Goal: Information Seeking & Learning: Learn about a topic

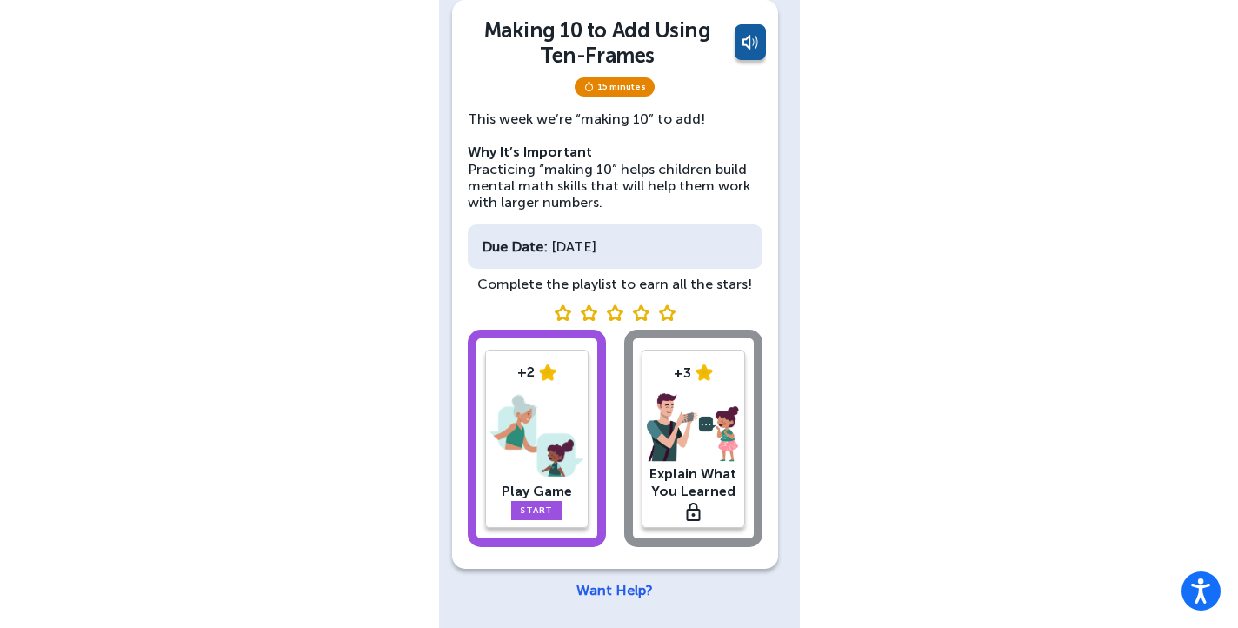
scroll to position [112, 0]
click at [527, 509] on link "Start" at bounding box center [536, 510] width 50 height 19
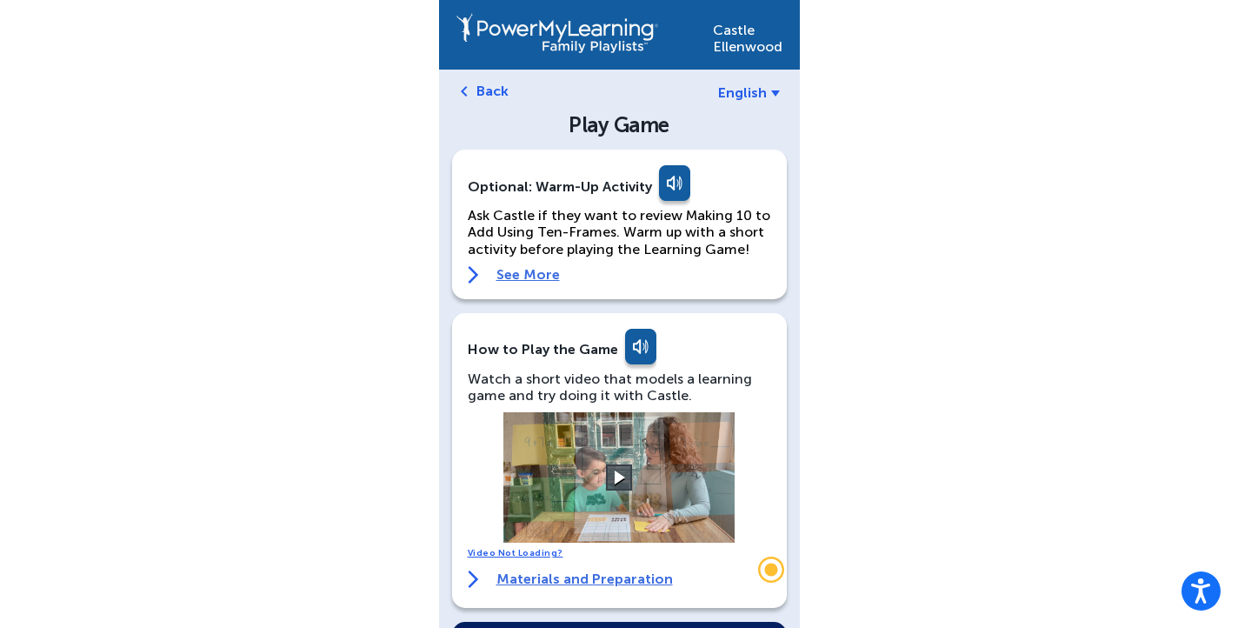
click at [664, 180] on link at bounding box center [672, 186] width 35 height 42
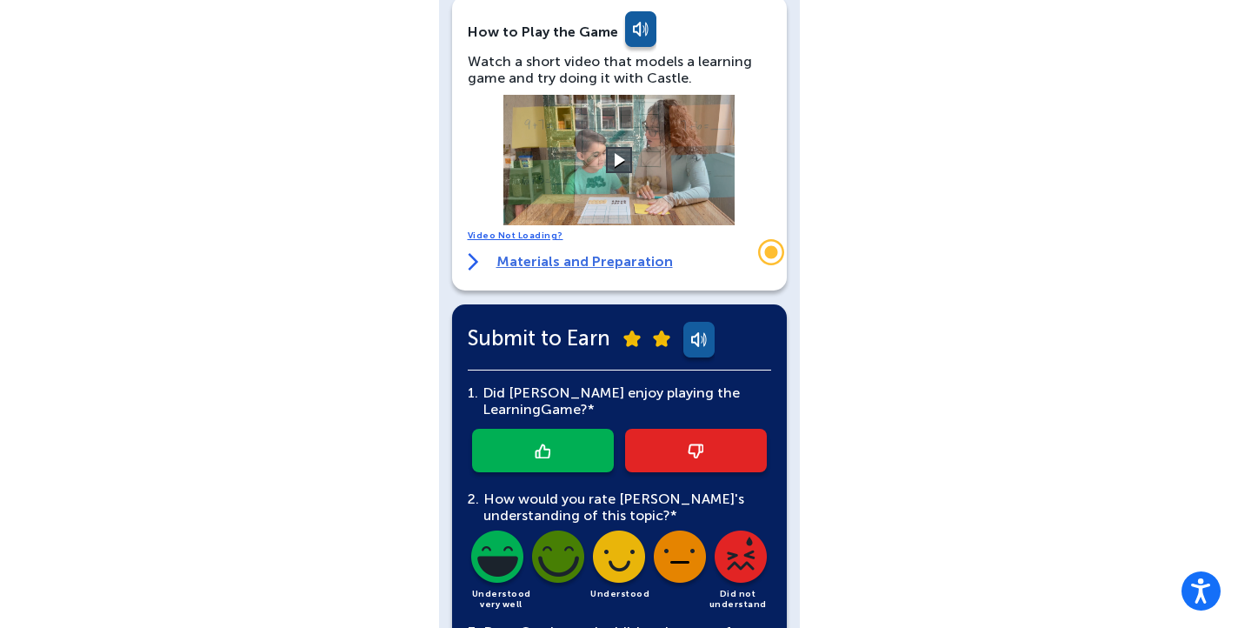
scroll to position [315, 0]
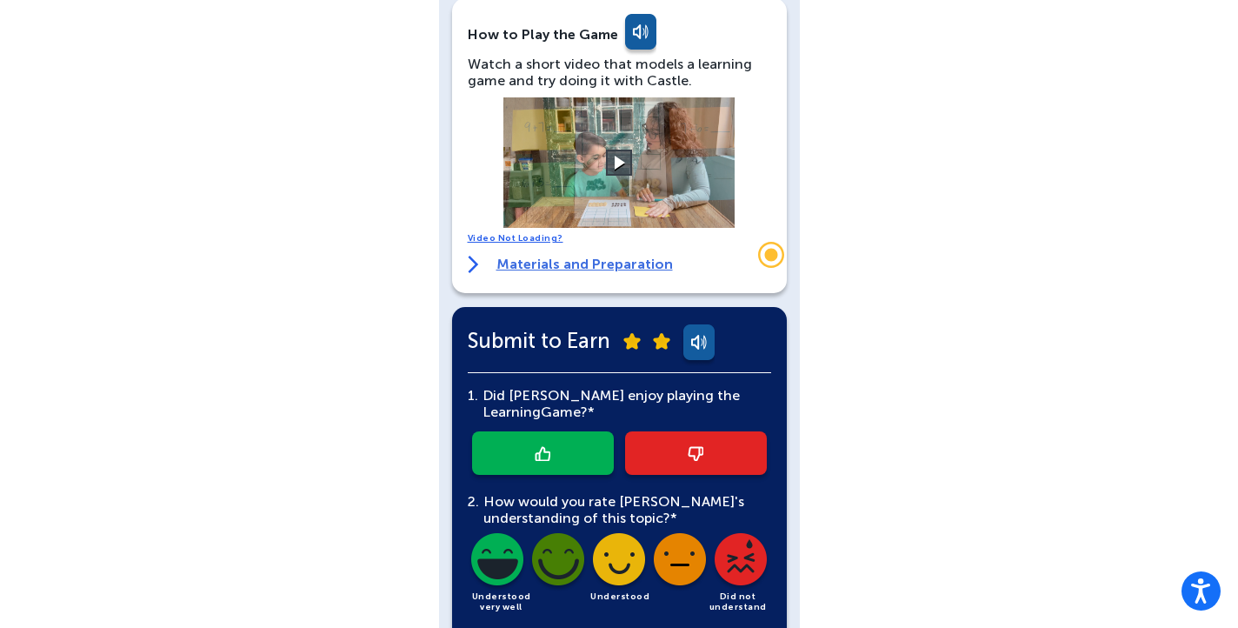
click at [535, 262] on link "Materials and Preparation" at bounding box center [570, 264] width 205 height 17
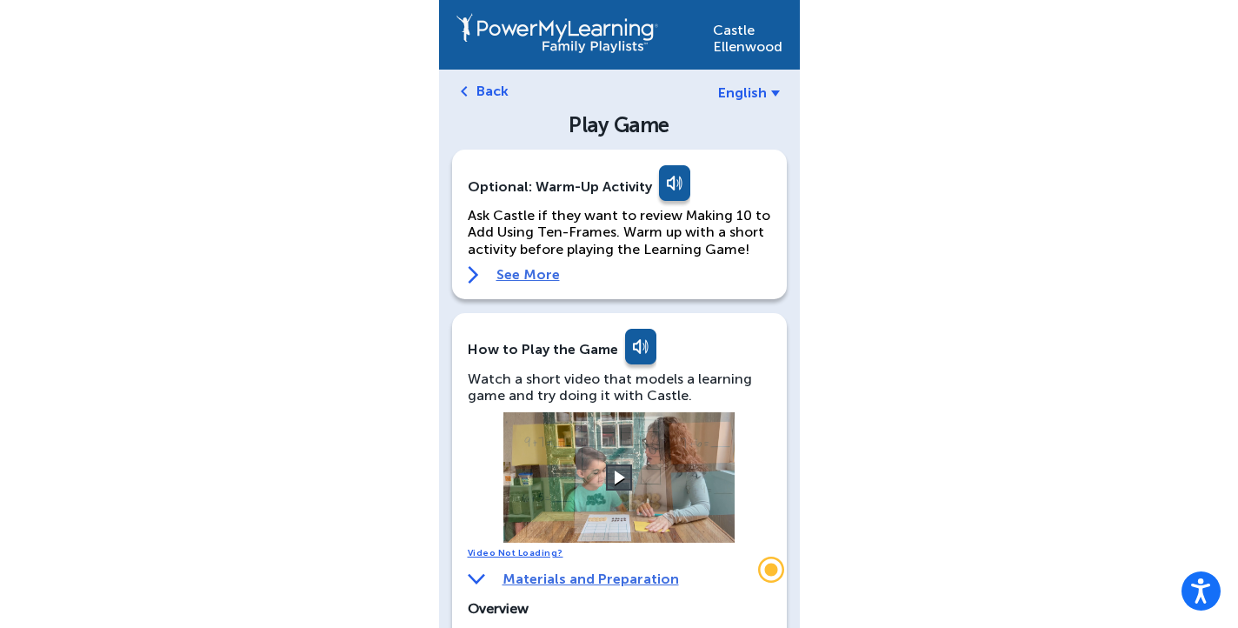
scroll to position [0, 0]
click at [541, 278] on link "See More" at bounding box center [619, 274] width 303 height 17
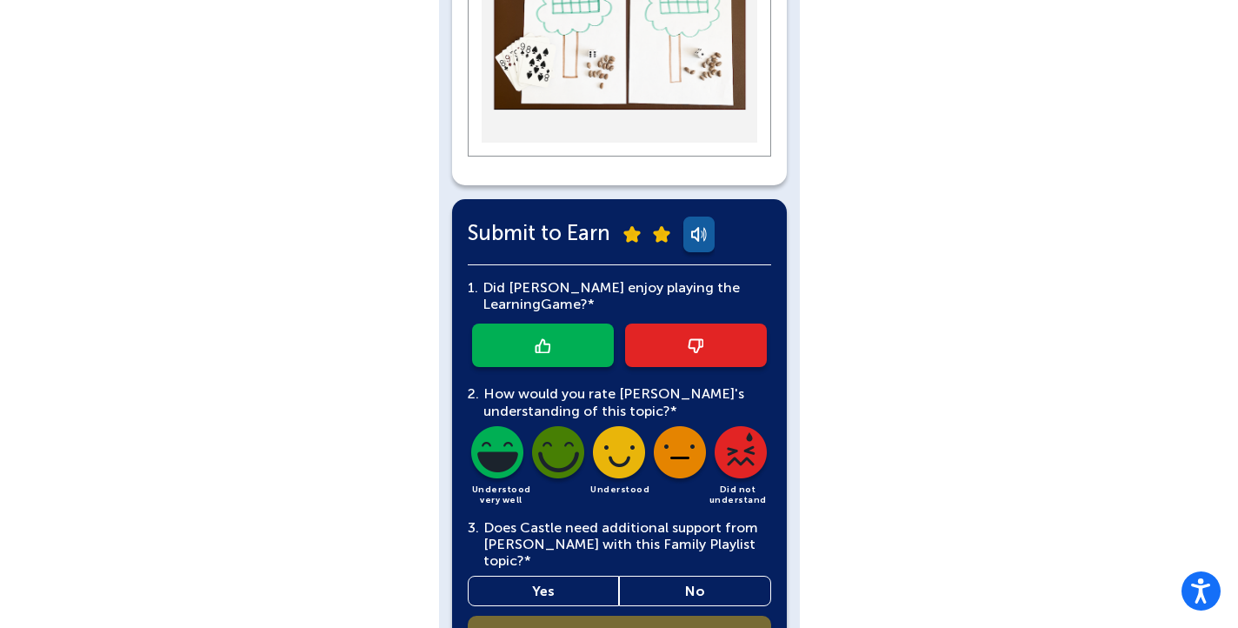
scroll to position [2668, 0]
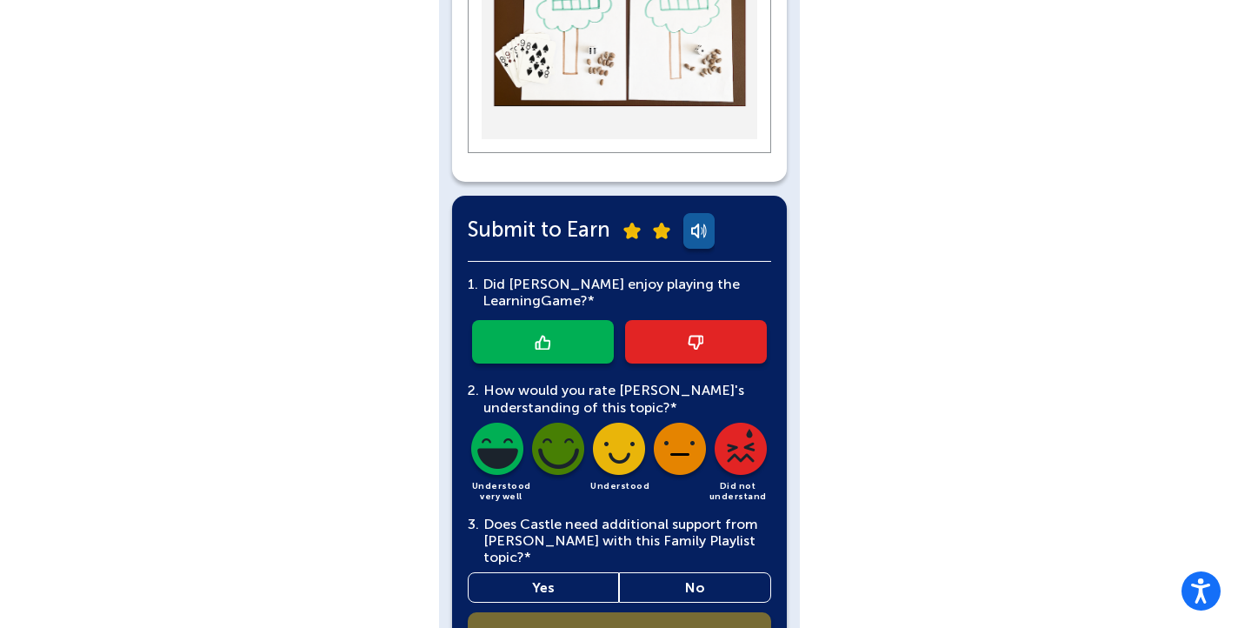
click at [557, 320] on link at bounding box center [543, 341] width 142 height 43
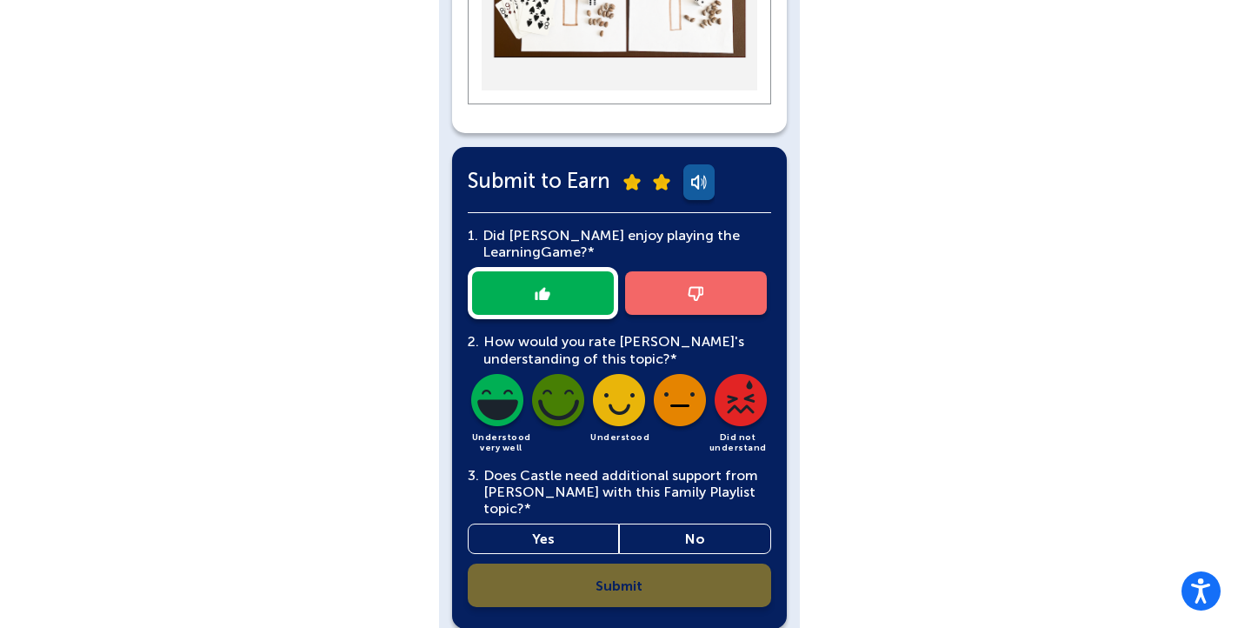
scroll to position [2716, 0]
click at [561, 375] on img at bounding box center [557, 404] width 59 height 59
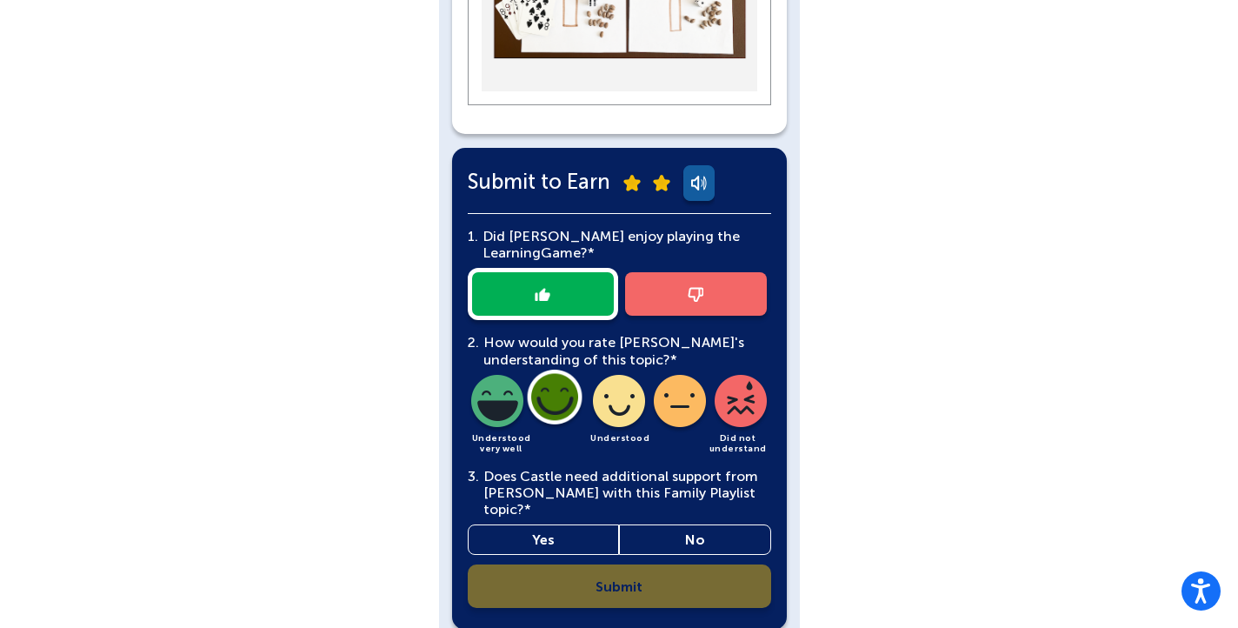
click at [675, 524] on link "No" at bounding box center [695, 539] width 152 height 30
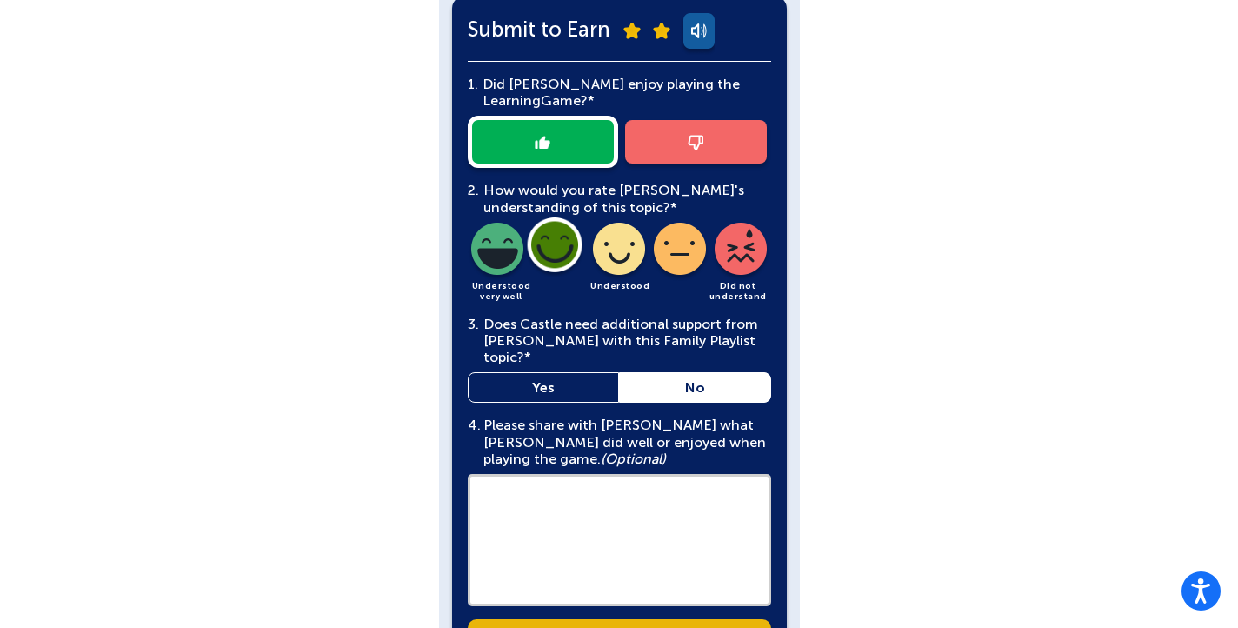
scroll to position [2869, 0]
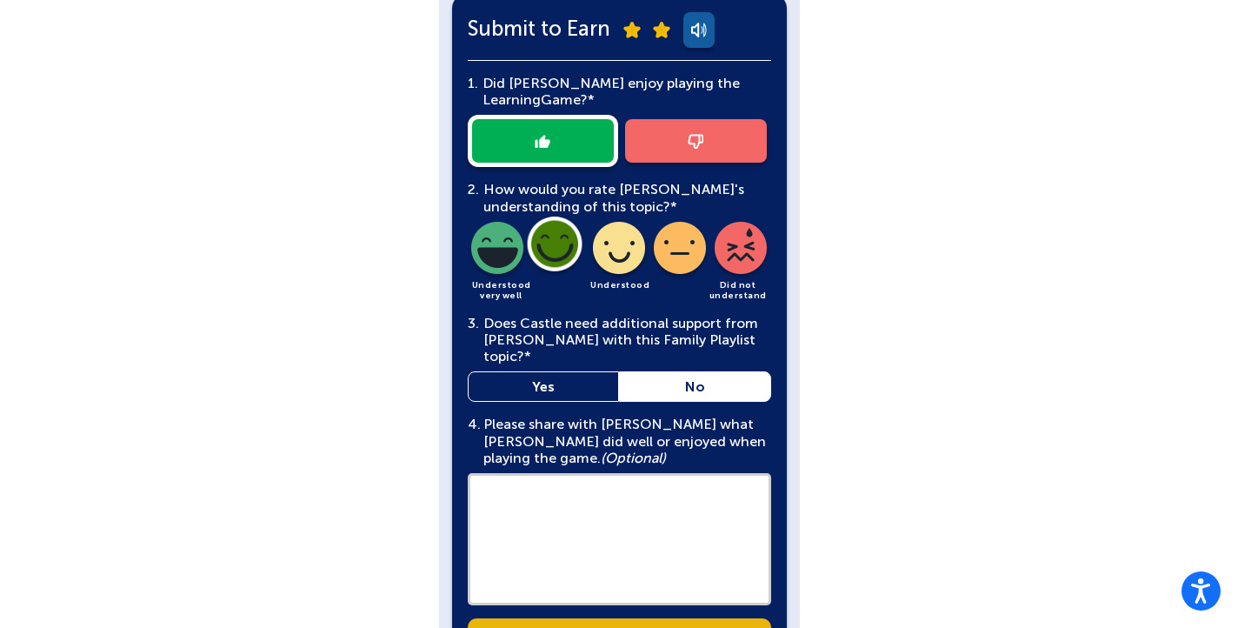
click at [608, 473] on textarea at bounding box center [619, 539] width 303 height 132
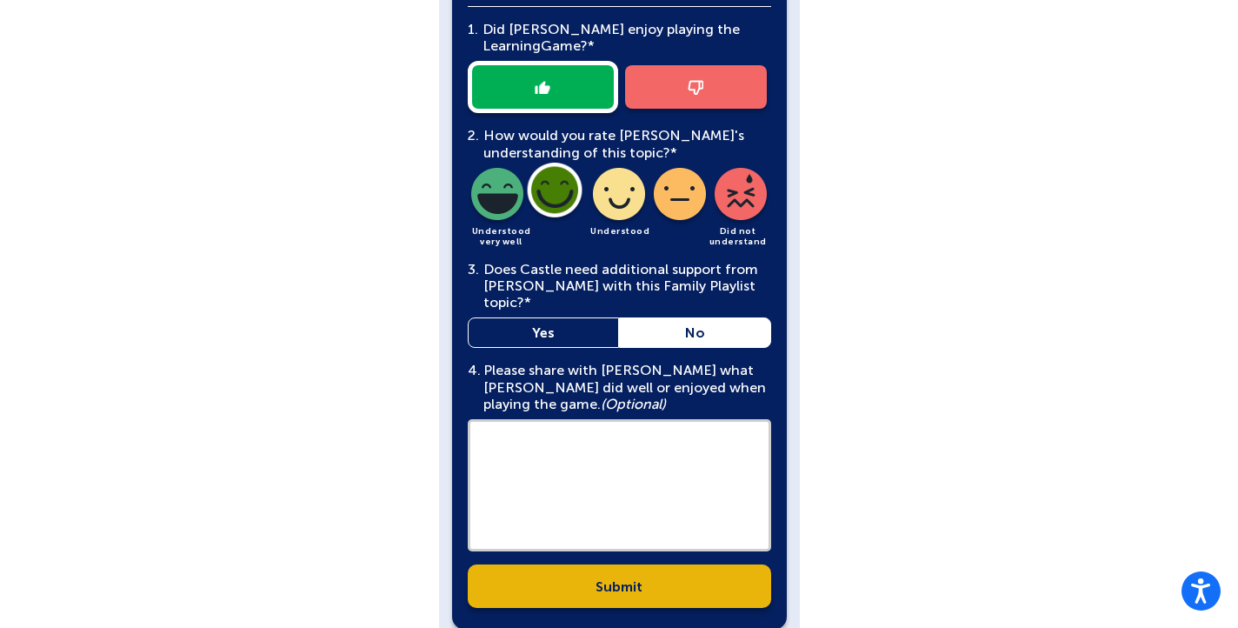
scroll to position [2922, 0]
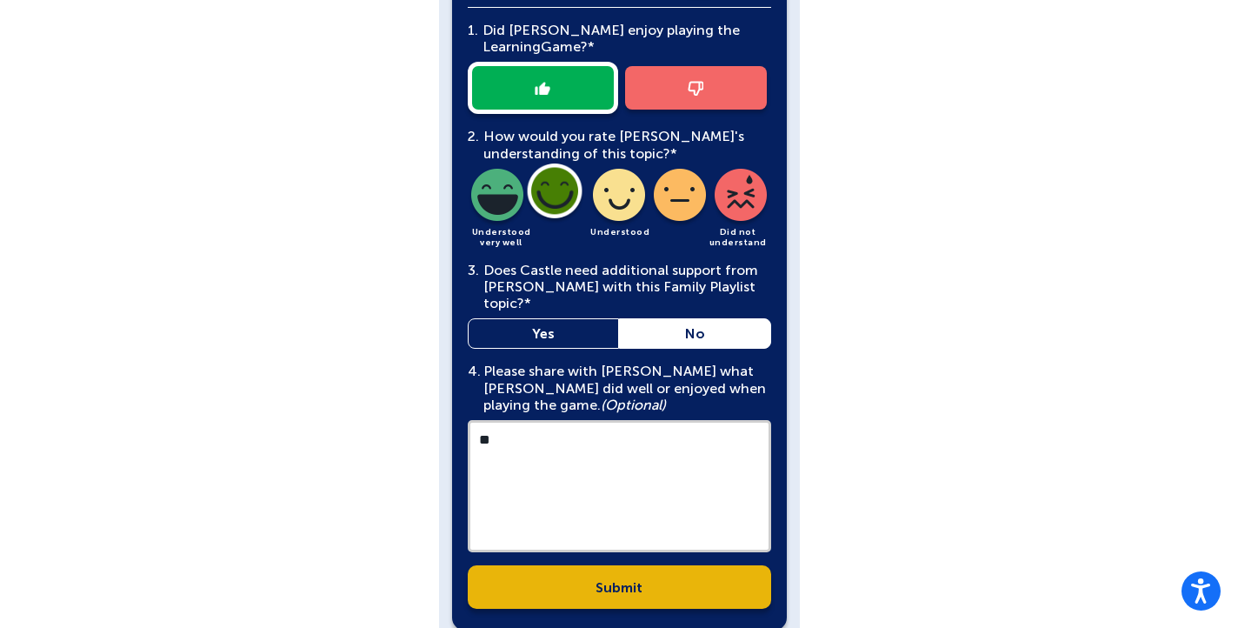
type textarea "*"
click at [624, 420] on textarea "**********" at bounding box center [619, 486] width 303 height 132
click at [702, 420] on textarea "**********" at bounding box center [619, 486] width 303 height 132
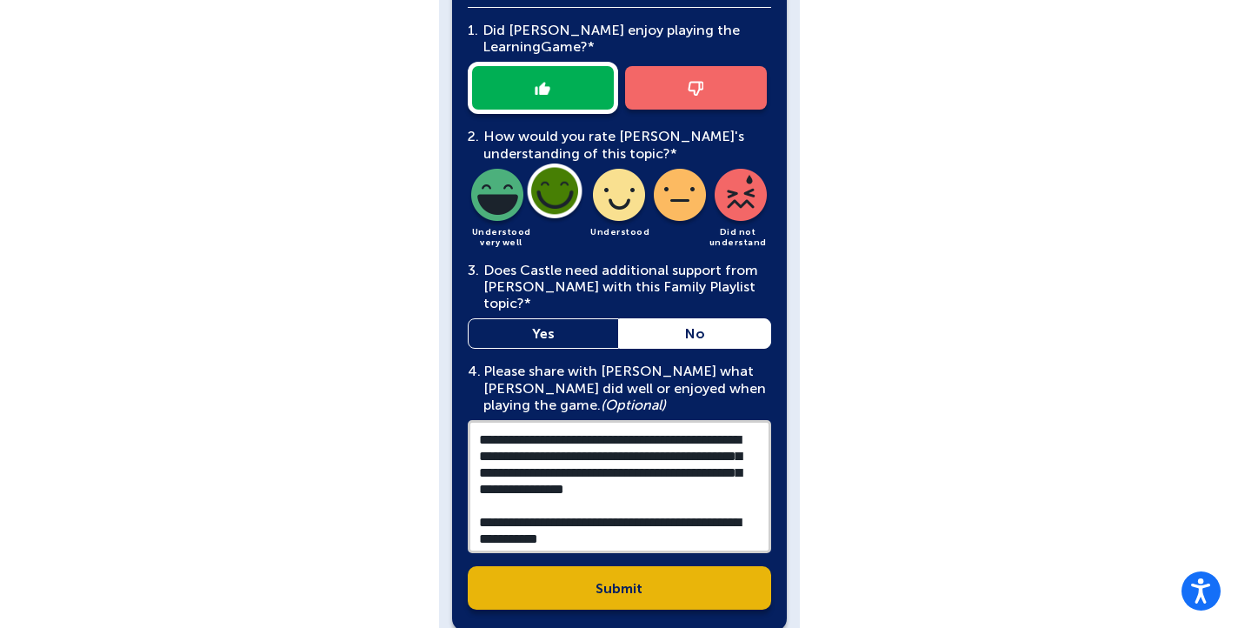
drag, startPoint x: 704, startPoint y: 367, endPoint x: 754, endPoint y: 446, distance: 93.3
click at [754, 446] on textarea "**********" at bounding box center [619, 486] width 303 height 133
drag, startPoint x: 754, startPoint y: 446, endPoint x: 681, endPoint y: 471, distance: 76.4
click at [681, 471] on textarea "**********" at bounding box center [619, 486] width 303 height 133
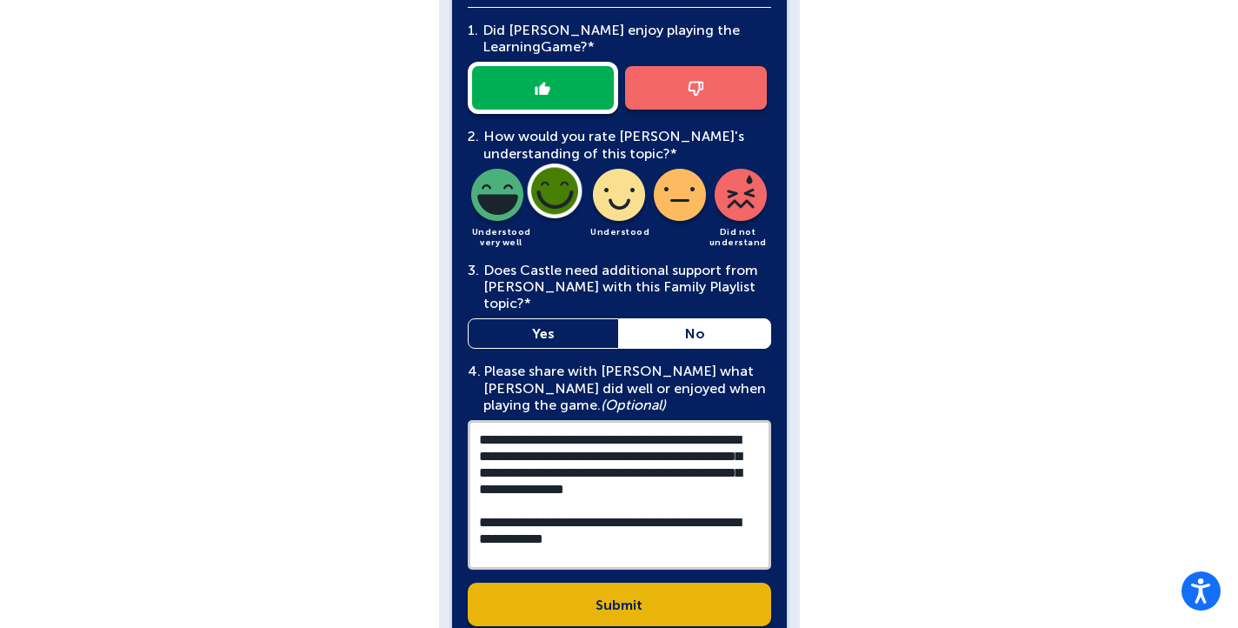
scroll to position [5, 0]
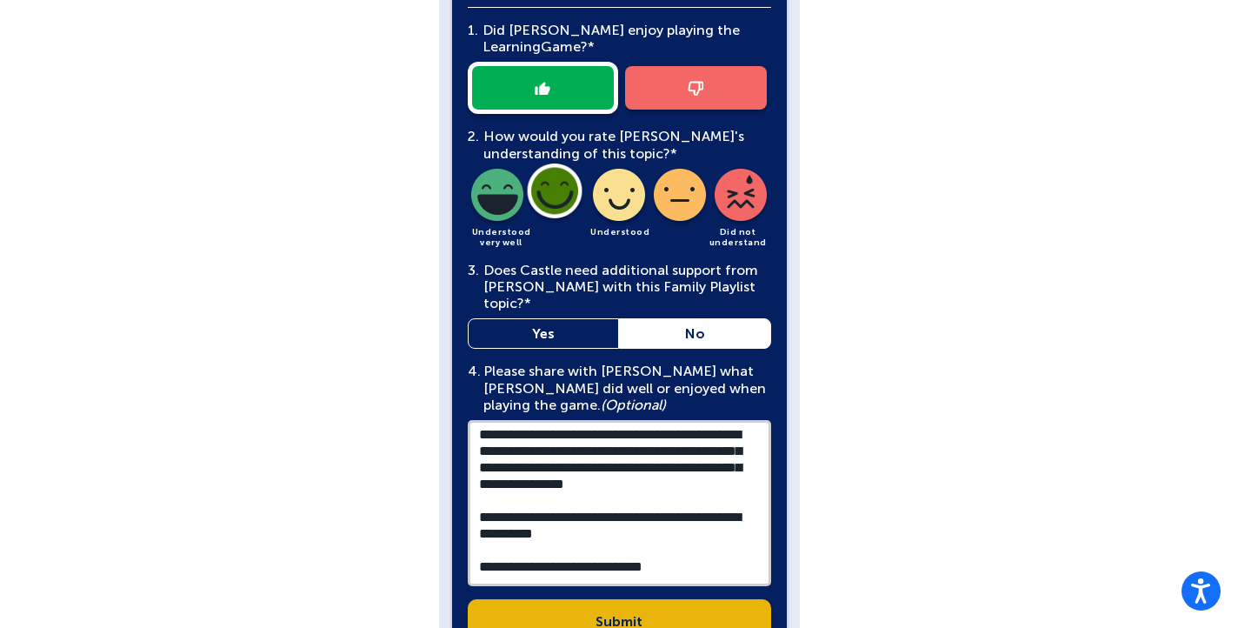
type textarea "**********"
click at [622, 599] on link "Submit" at bounding box center [619, 620] width 303 height 43
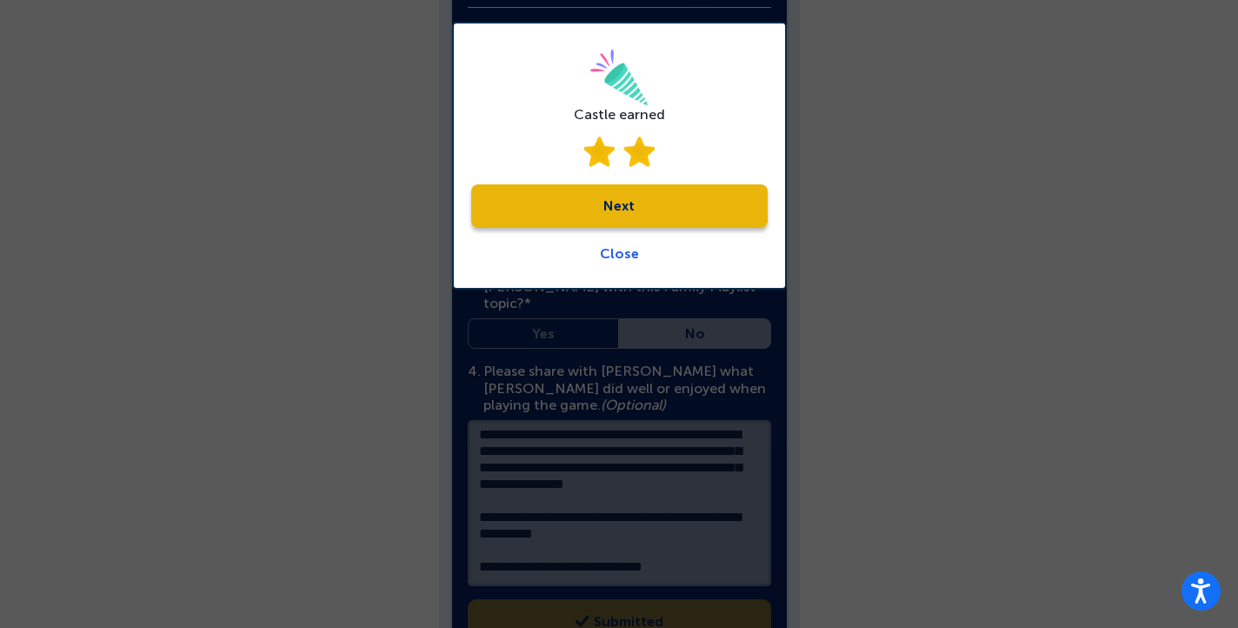
click at [624, 216] on link "Next" at bounding box center [619, 205] width 296 height 43
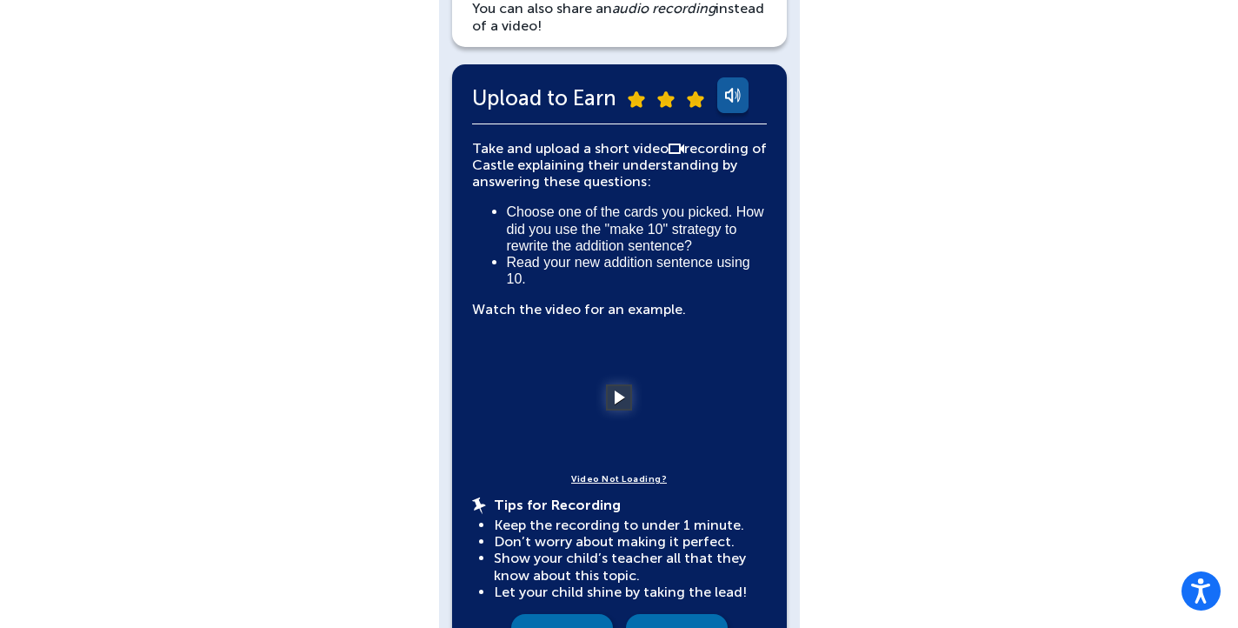
scroll to position [327, 0]
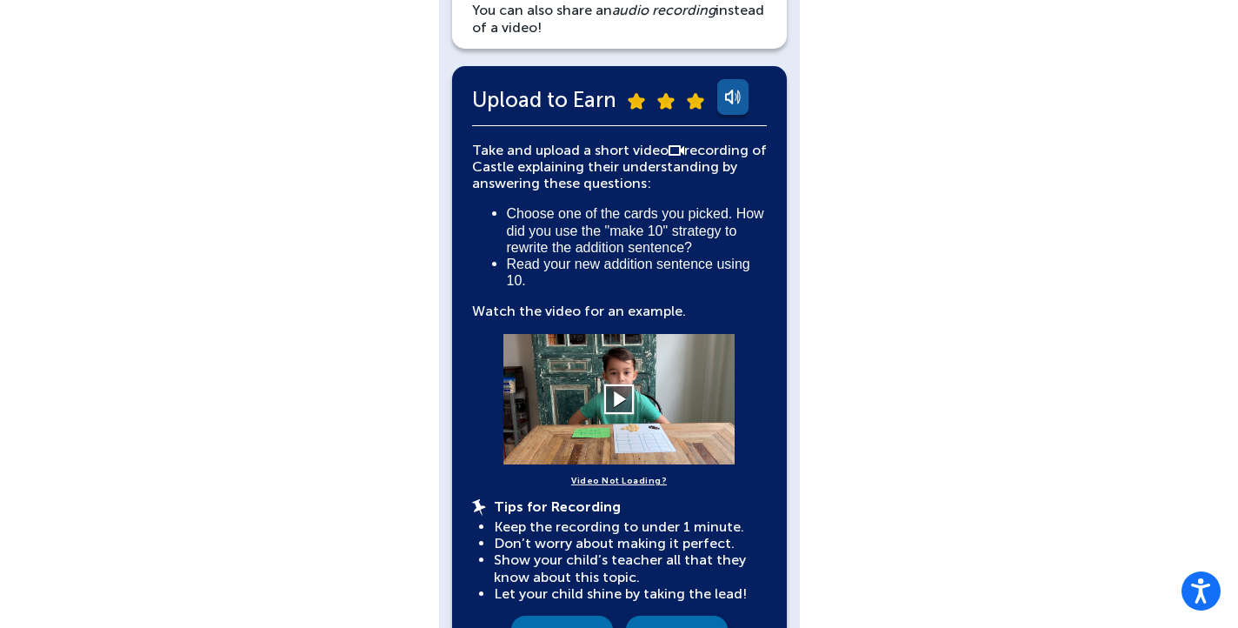
click at [612, 397] on button at bounding box center [619, 398] width 30 height 30
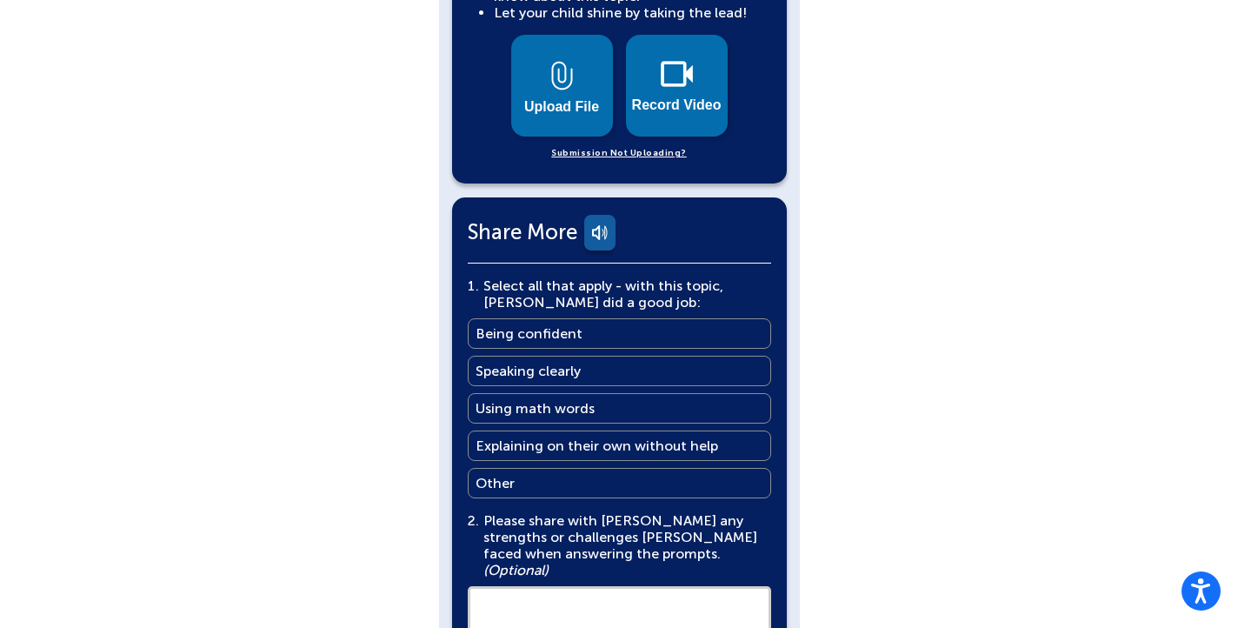
scroll to position [906, 0]
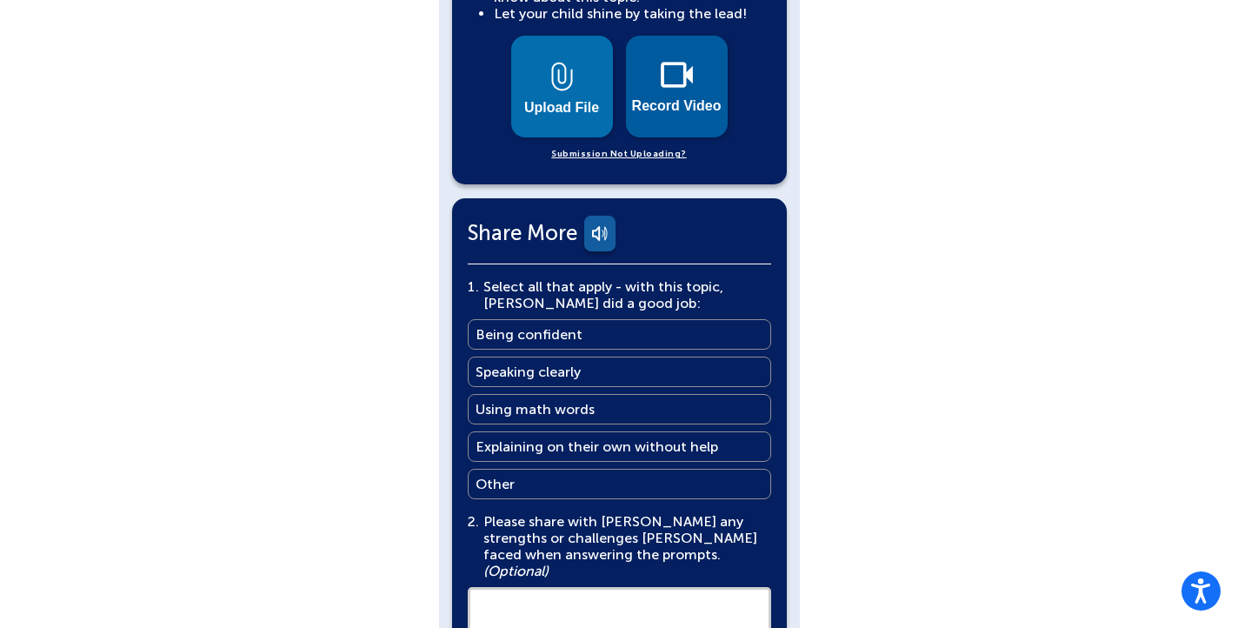
click at [690, 83] on img at bounding box center [677, 75] width 32 height 26
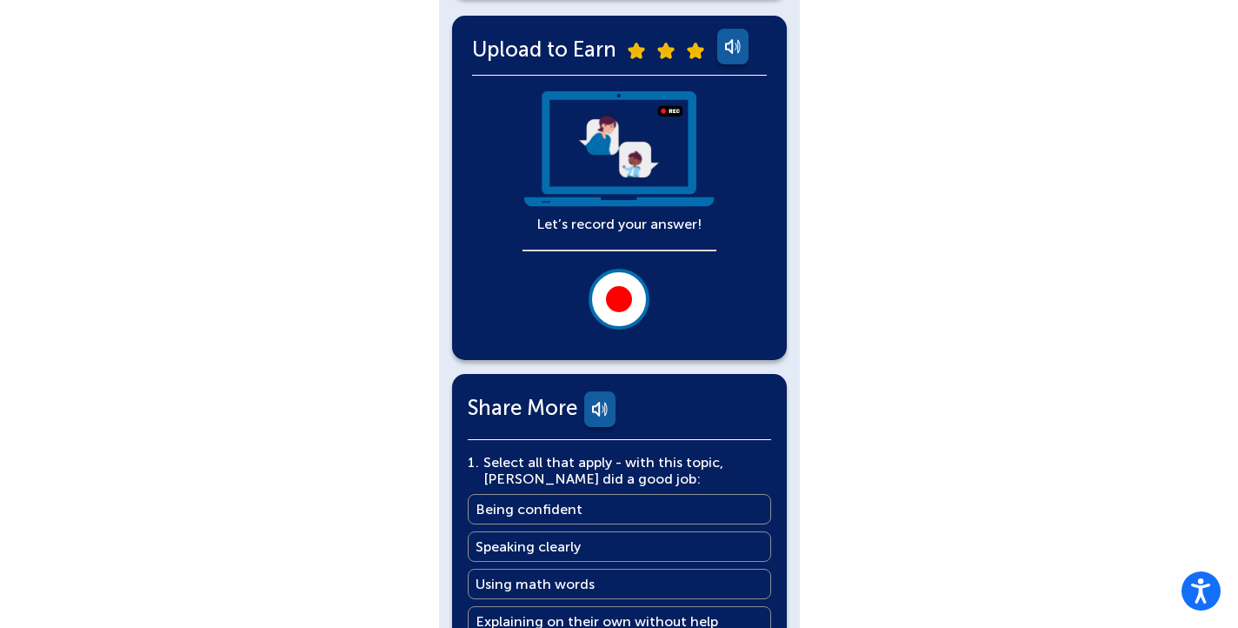
scroll to position [376, 0]
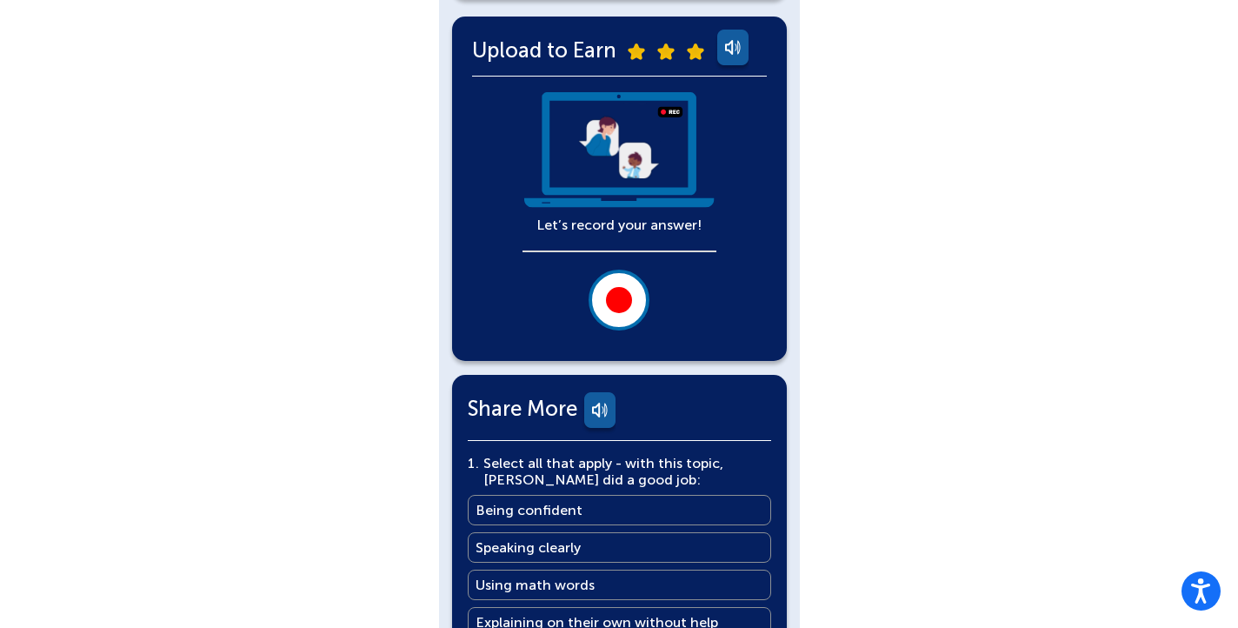
click at [632, 297] on button at bounding box center [618, 299] width 61 height 61
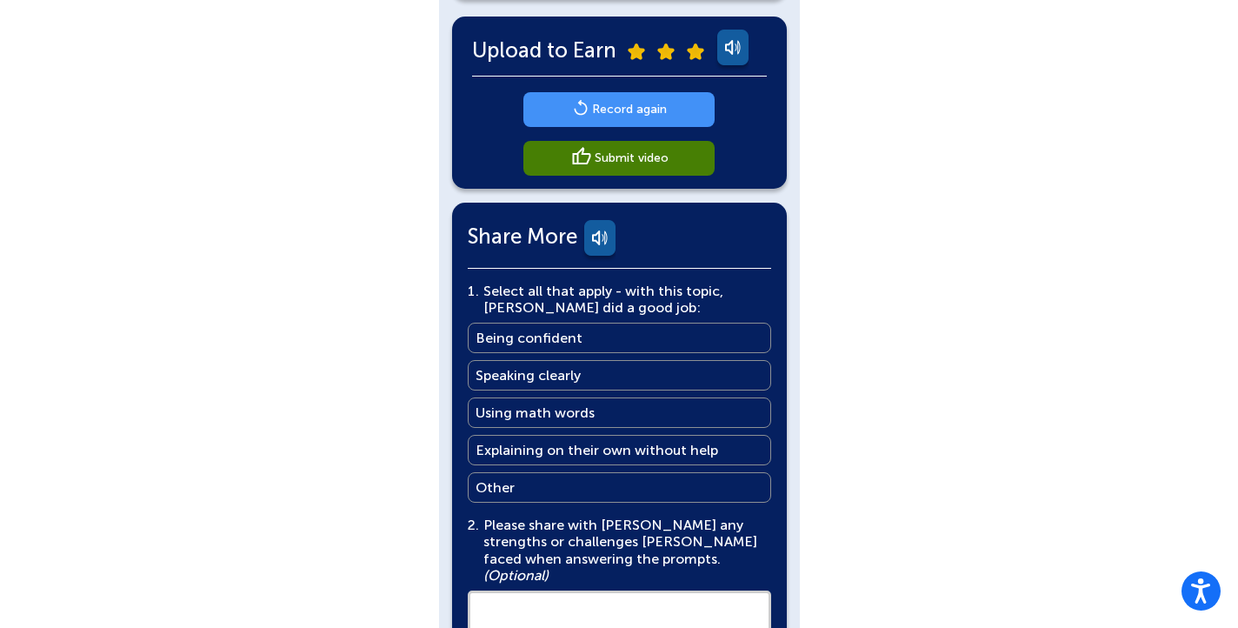
click at [585, 157] on img at bounding box center [581, 156] width 22 height 21
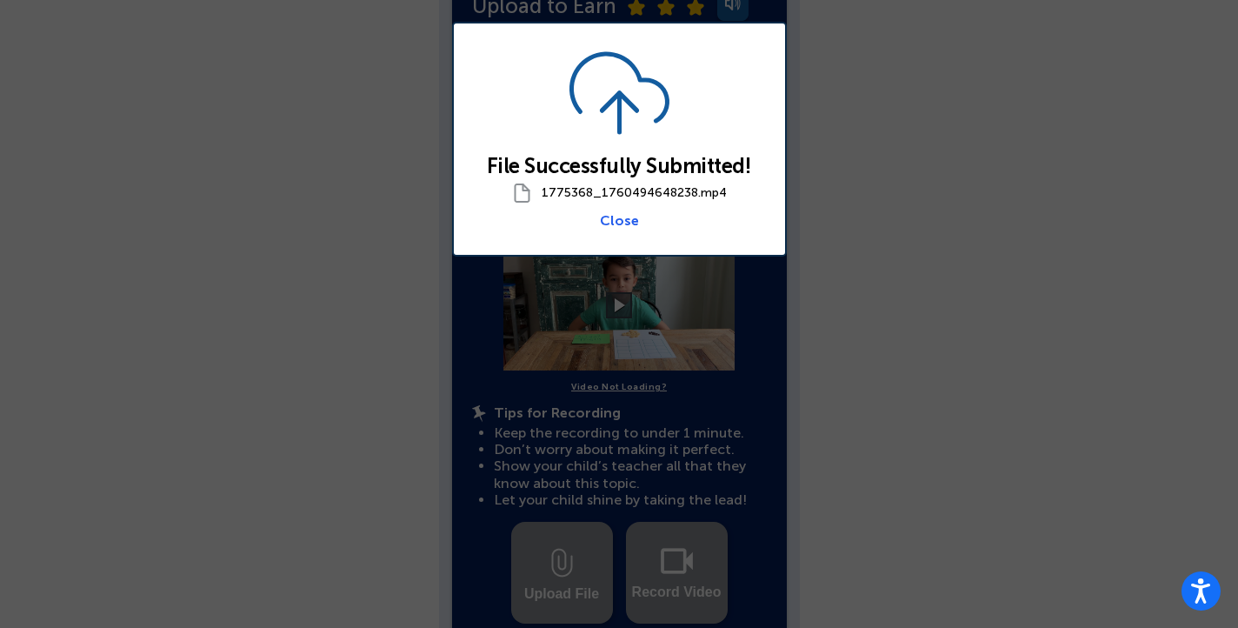
scroll to position [421, 0]
click at [619, 220] on link "Close" at bounding box center [619, 220] width 39 height 17
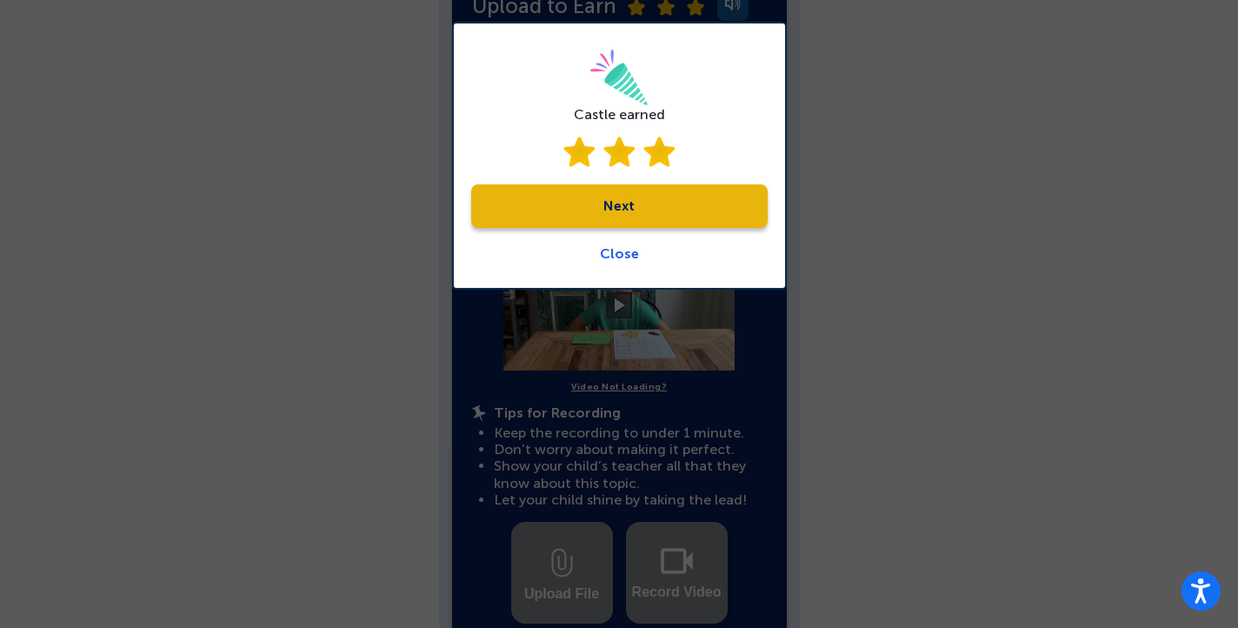
click at [650, 213] on link "Next" at bounding box center [619, 205] width 296 height 43
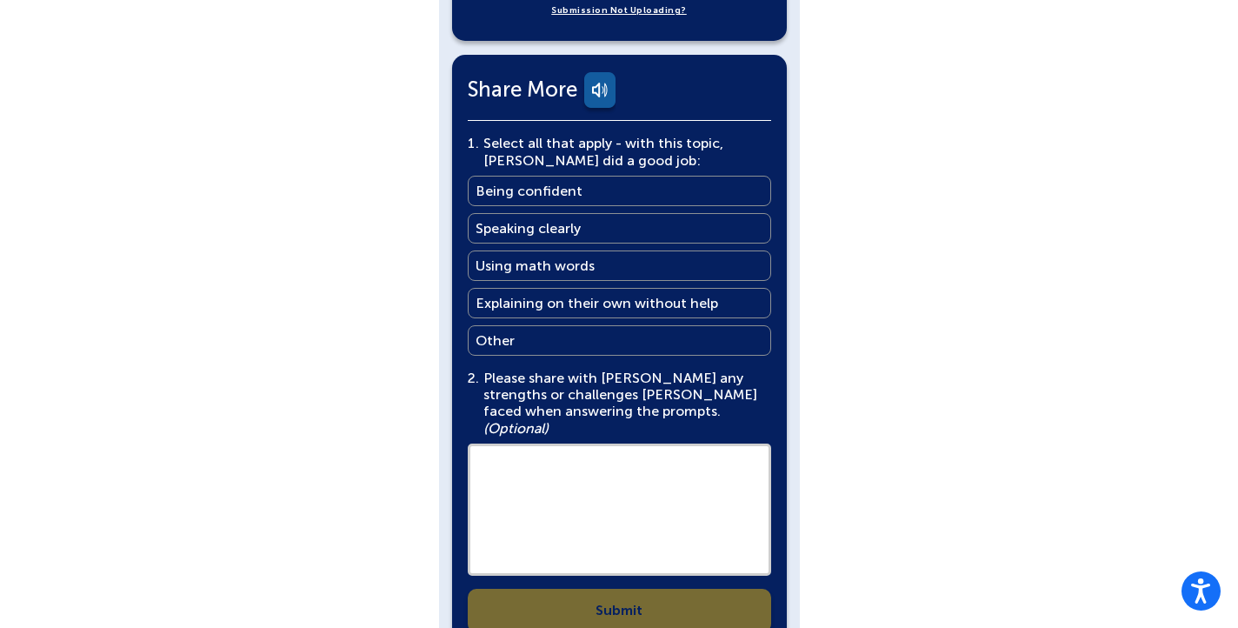
scroll to position [1073, 0]
click at [614, 176] on link "Being confident Being confident" at bounding box center [619, 191] width 303 height 30
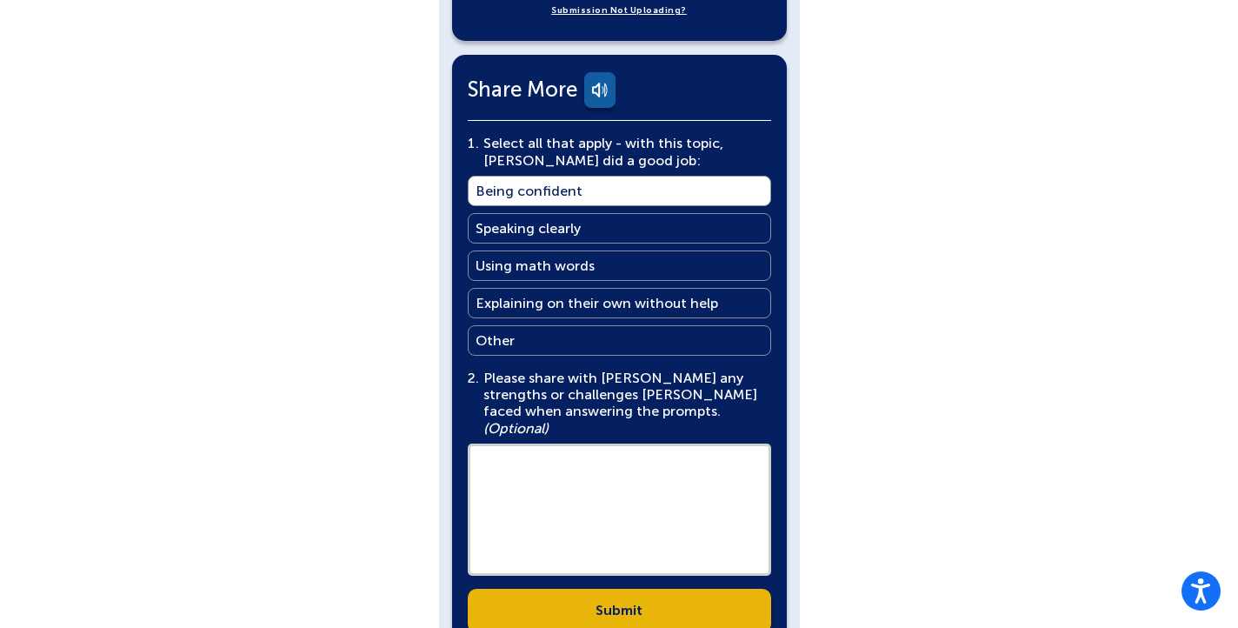
click at [654, 267] on link "Using math words Using math words" at bounding box center [619, 265] width 303 height 30
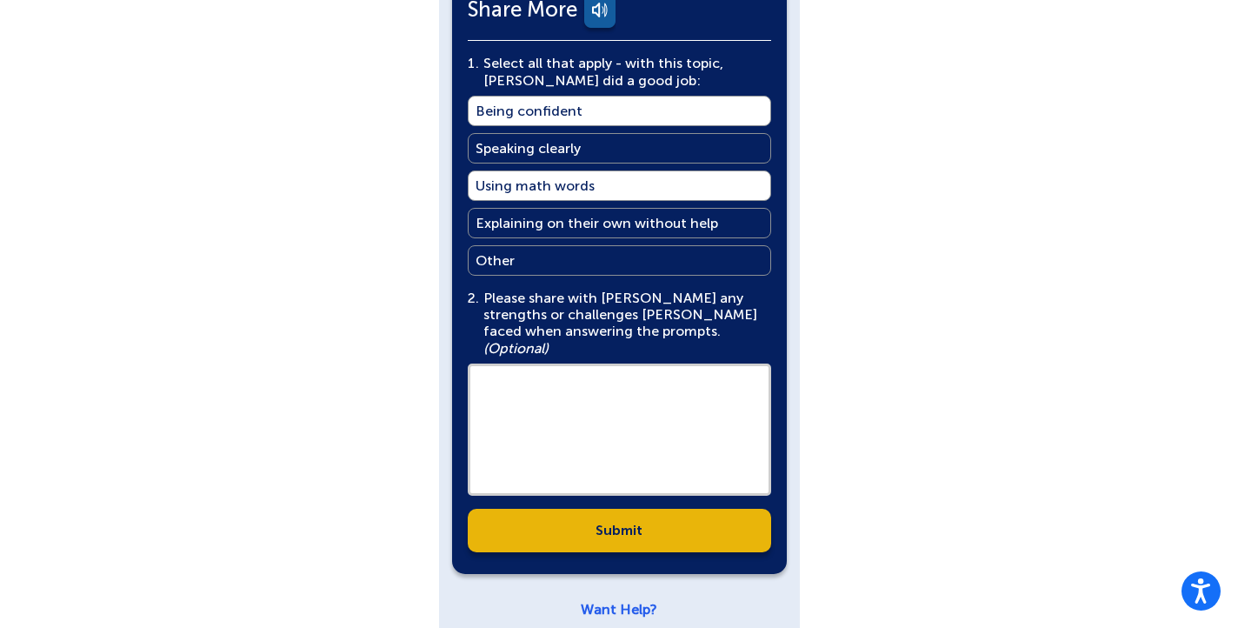
scroll to position [1152, 0]
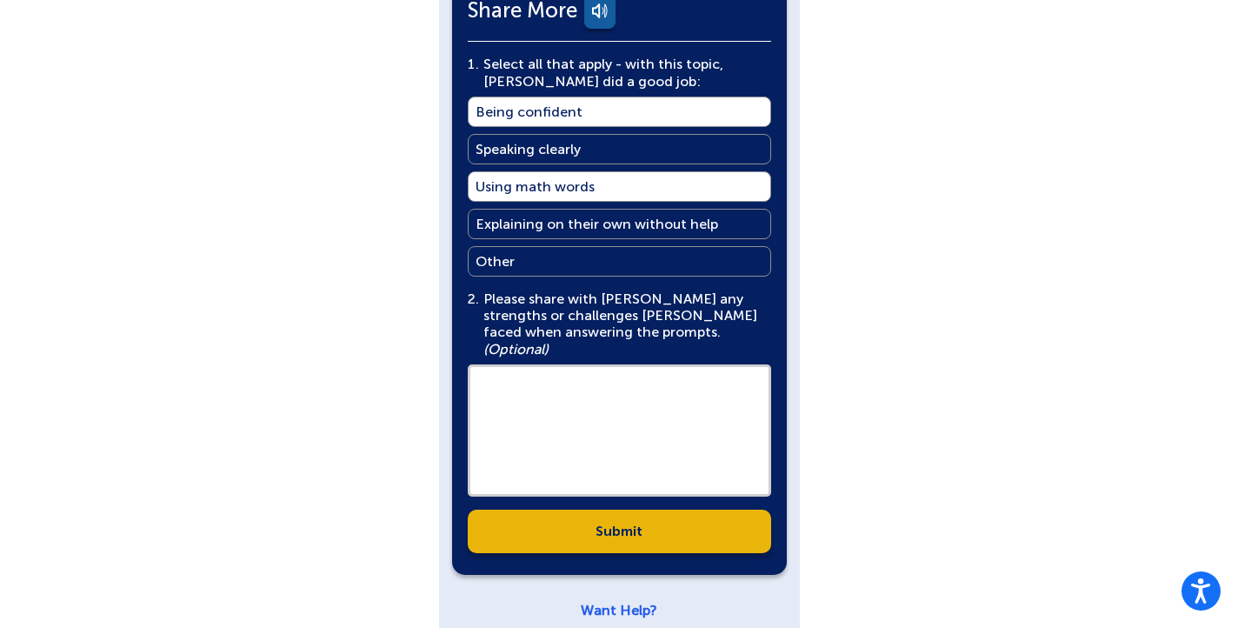
click at [700, 509] on link "Submit" at bounding box center [619, 530] width 303 height 43
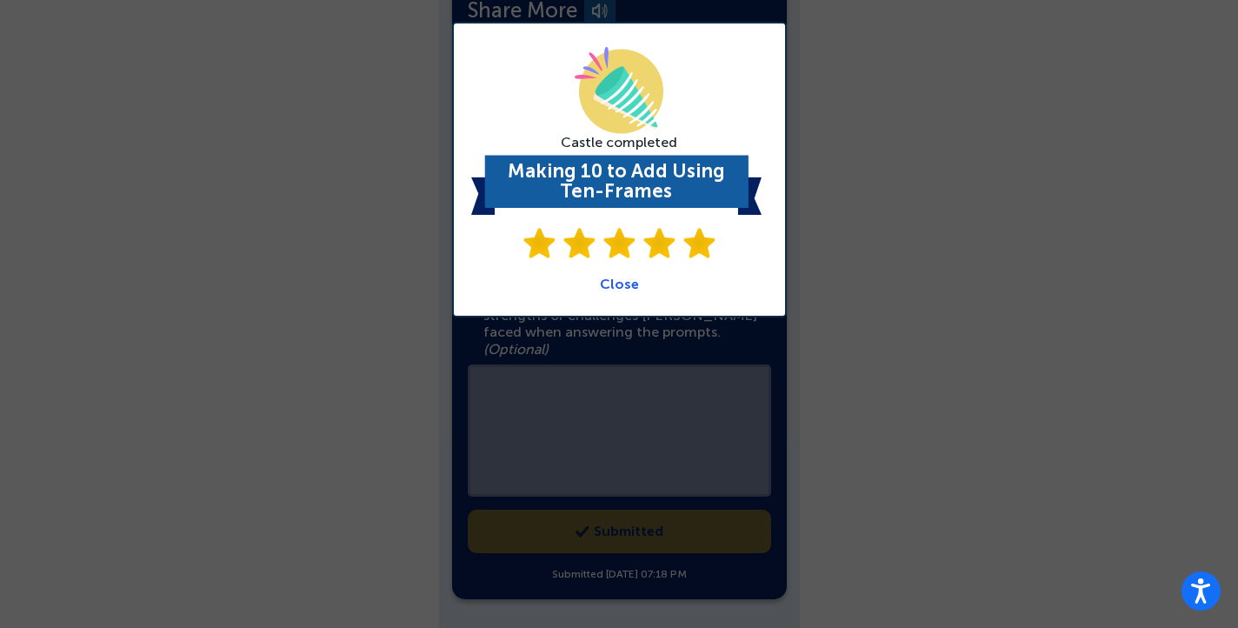
click at [628, 288] on link "Close" at bounding box center [619, 284] width 39 height 17
